Goal: Entertainment & Leisure: Consume media (video, audio)

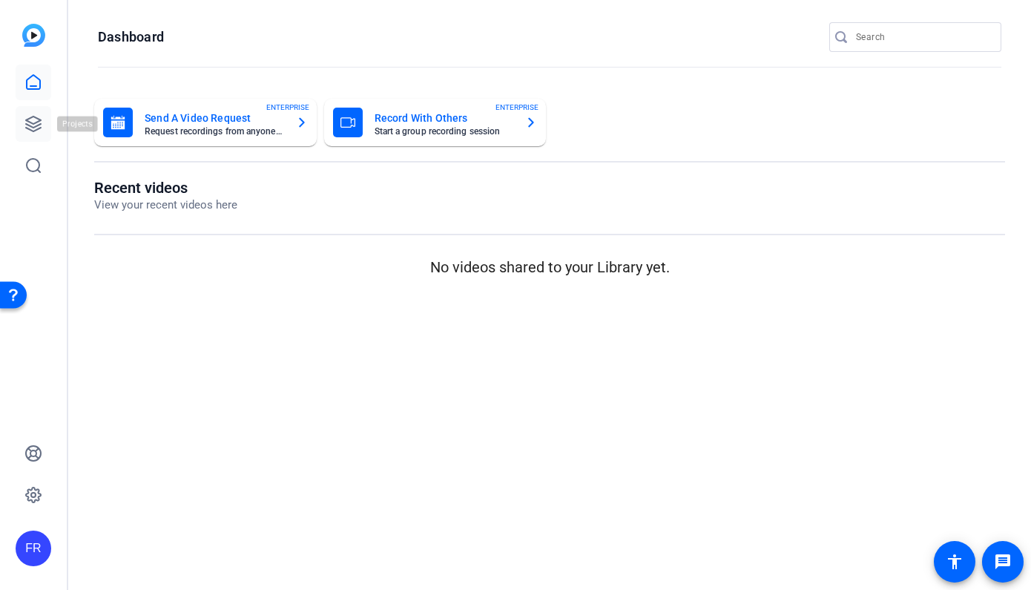
click at [38, 120] on icon at bounding box center [33, 124] width 18 height 18
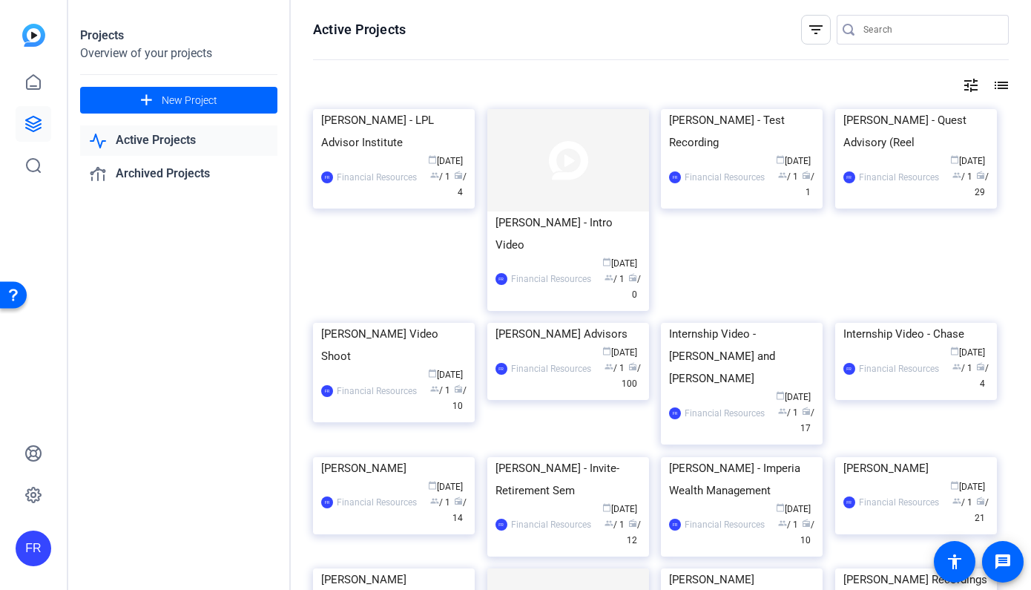
click at [915, 109] on img at bounding box center [917, 109] width 162 height 0
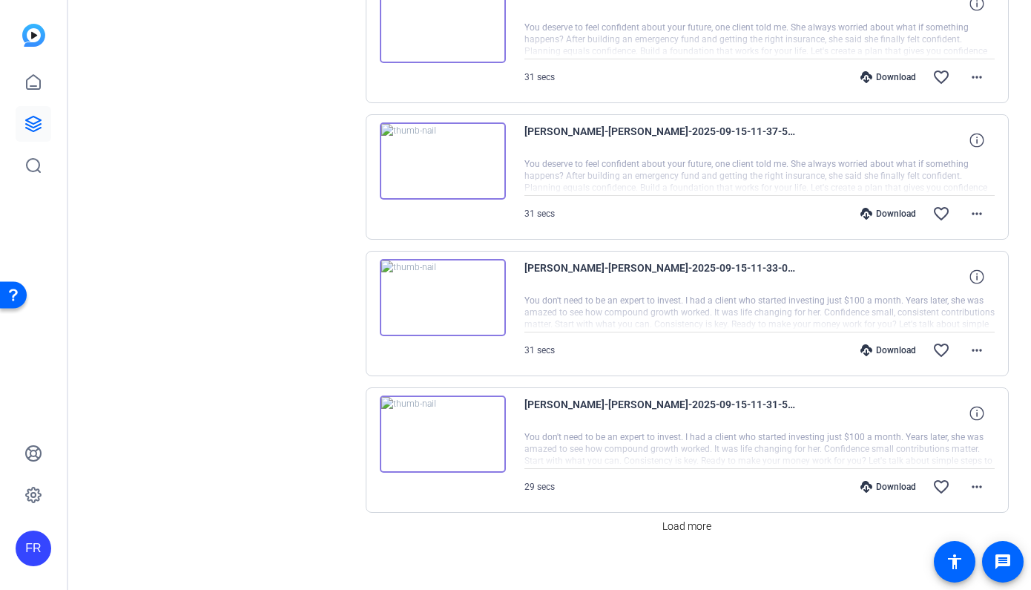
scroll to position [1037, 0]
click at [460, 295] on img at bounding box center [443, 296] width 126 height 77
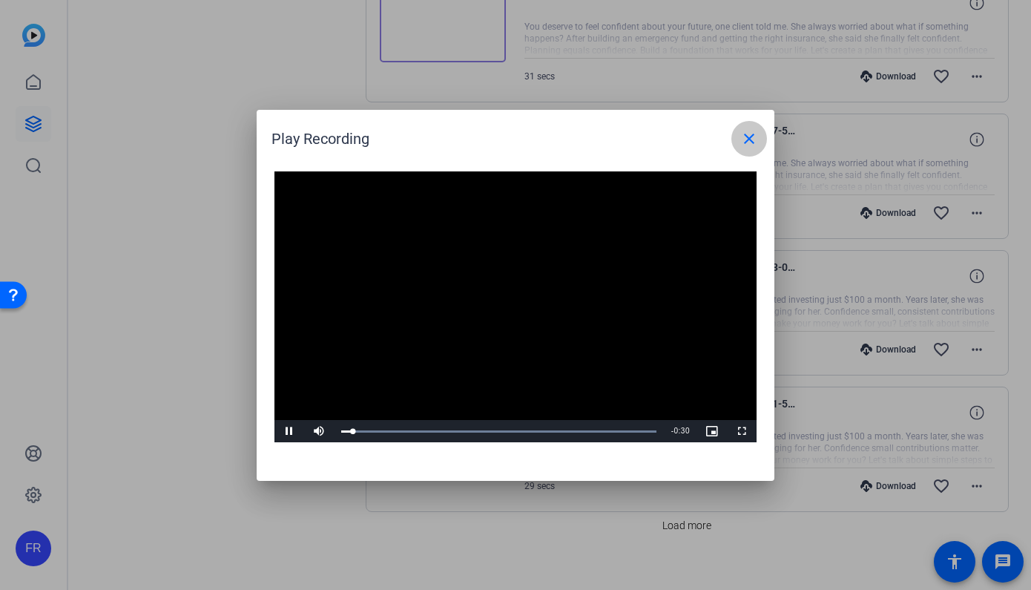
click at [761, 131] on span at bounding box center [750, 139] width 36 height 36
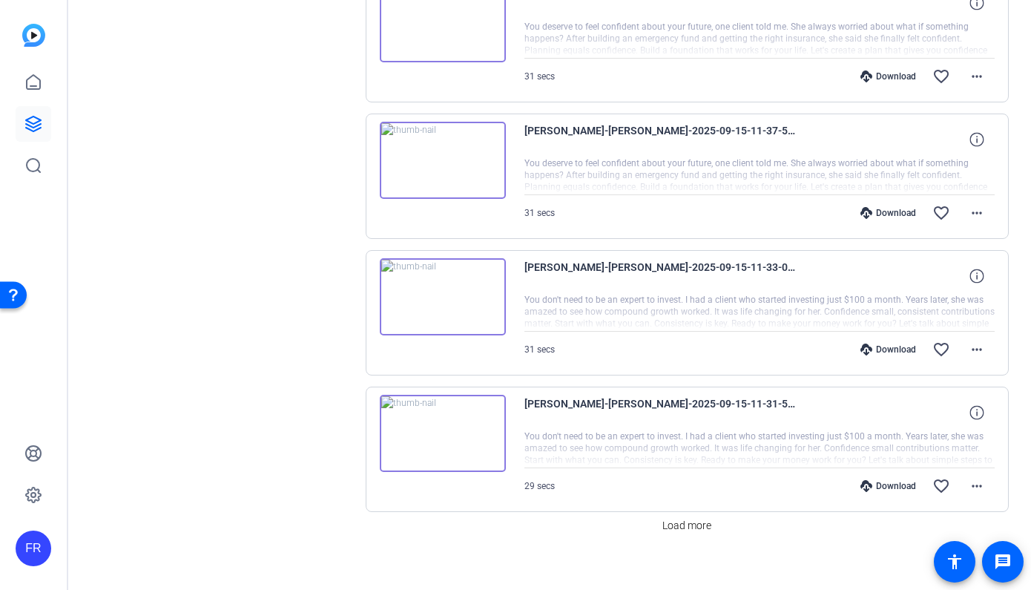
click at [464, 294] on img at bounding box center [443, 296] width 126 height 77
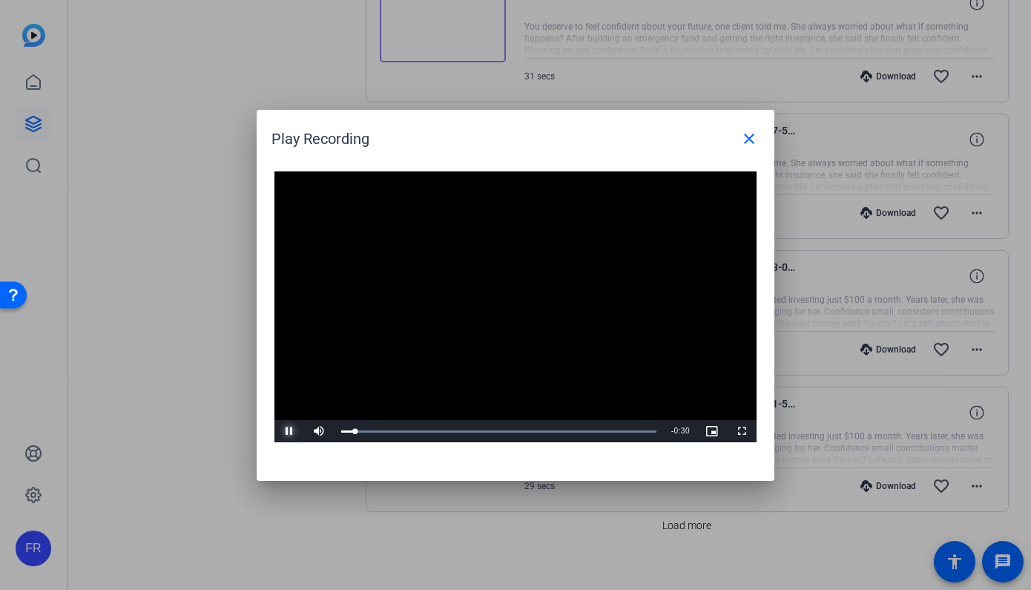
click at [284, 431] on span "Video Player" at bounding box center [290, 431] width 30 height 0
click at [743, 142] on mat-icon "close" at bounding box center [750, 139] width 18 height 18
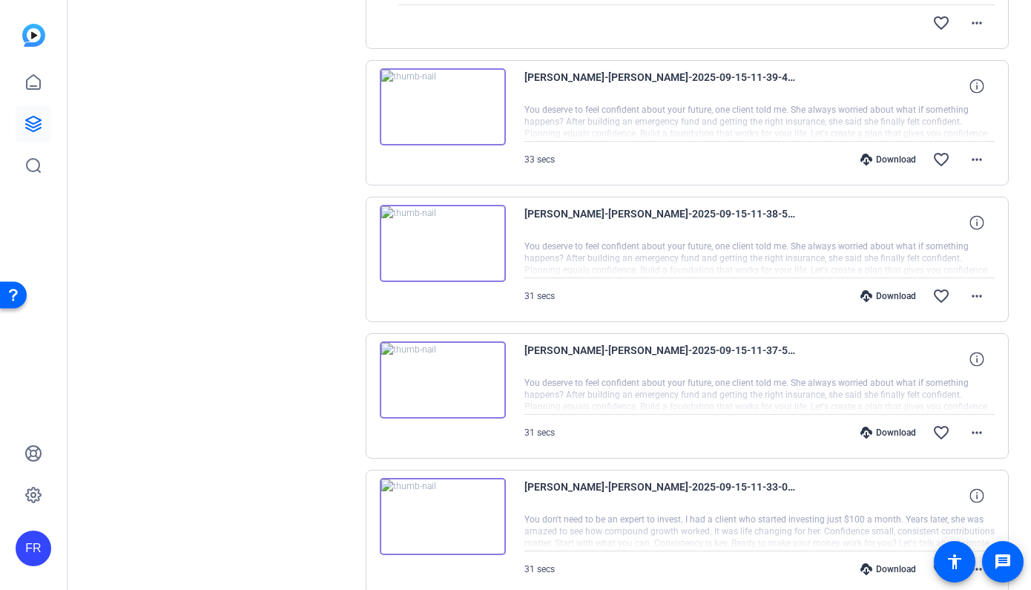
scroll to position [815, 0]
click at [409, 237] on img at bounding box center [443, 244] width 126 height 77
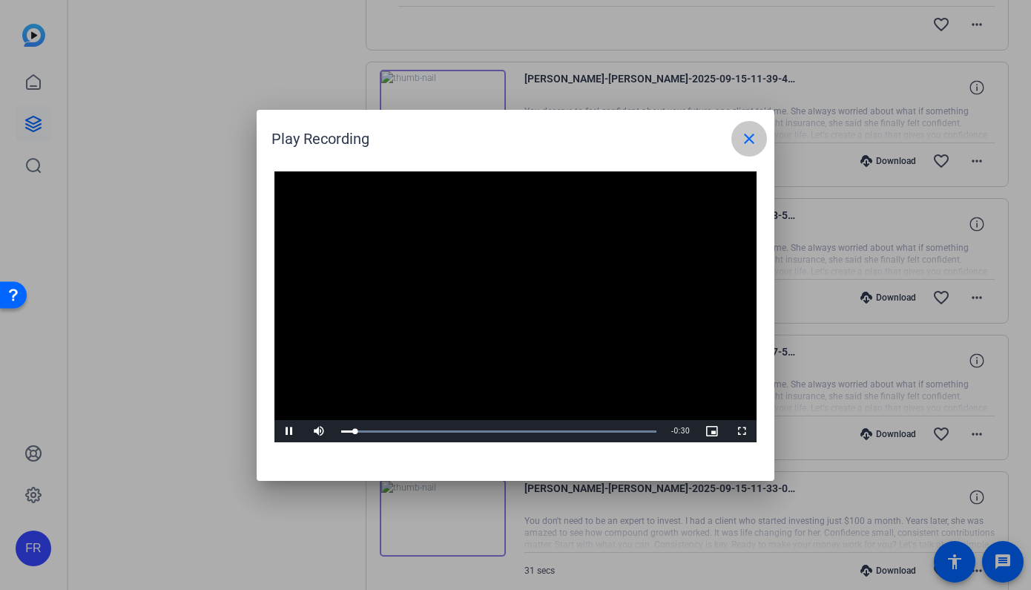
click at [749, 136] on mat-icon "close" at bounding box center [750, 139] width 18 height 18
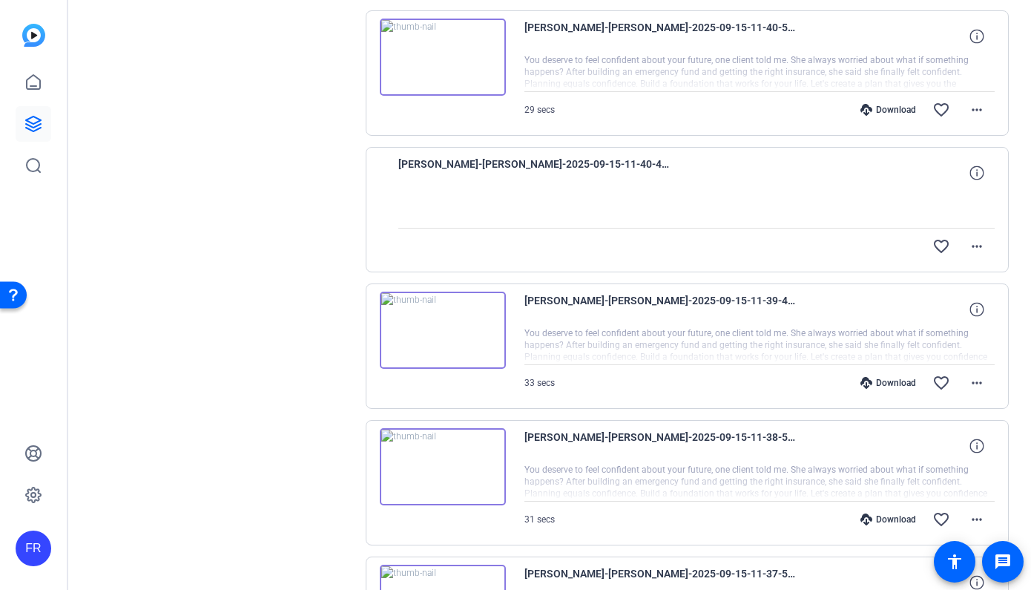
scroll to position [593, 0]
click at [168, 58] on div "Sessions Scripts Sessions more_horiz [PERSON_NAME] [DATE] 4:19 PM Enter Session…" at bounding box center [221, 272] width 247 height 1515
